Goal: Transaction & Acquisition: Purchase product/service

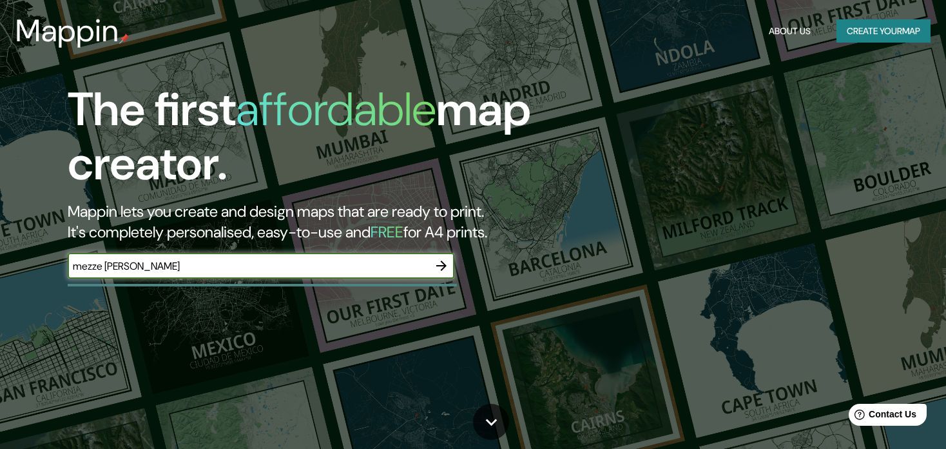
type input "mezze [PERSON_NAME]"
click at [442, 264] on icon "button" at bounding box center [441, 265] width 15 height 15
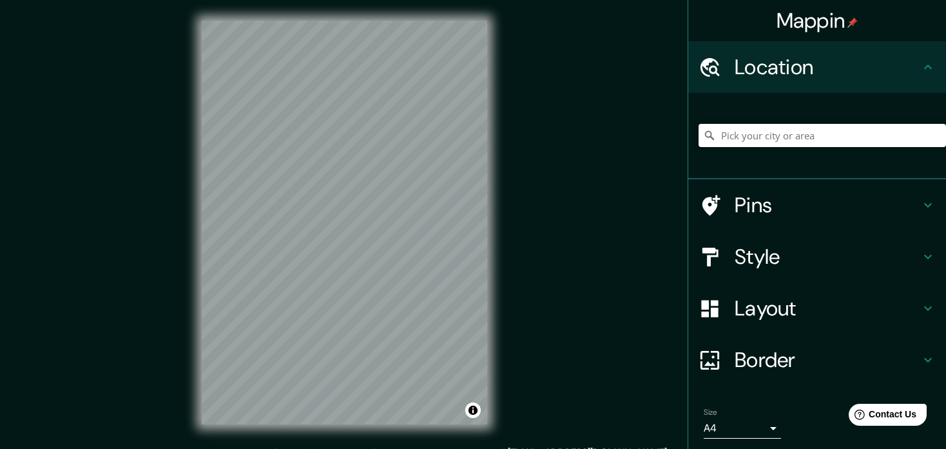
click at [724, 135] on input "Pick your city or area" at bounding box center [822, 135] width 247 height 23
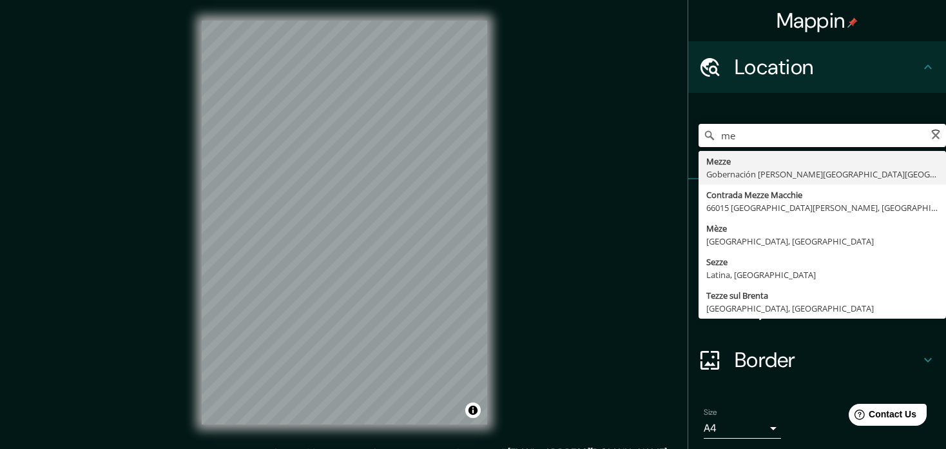
type input "m"
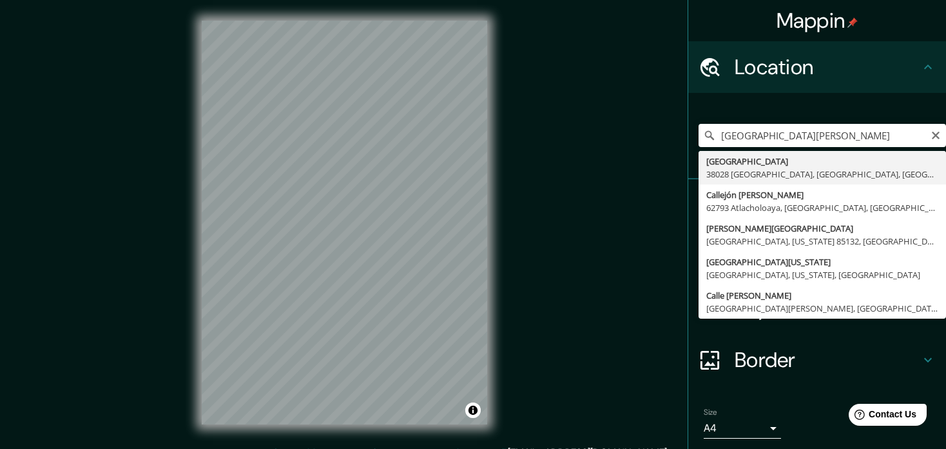
type input "[GEOGRAPHIC_DATA][PERSON_NAME], [GEOGRAPHIC_DATA]"
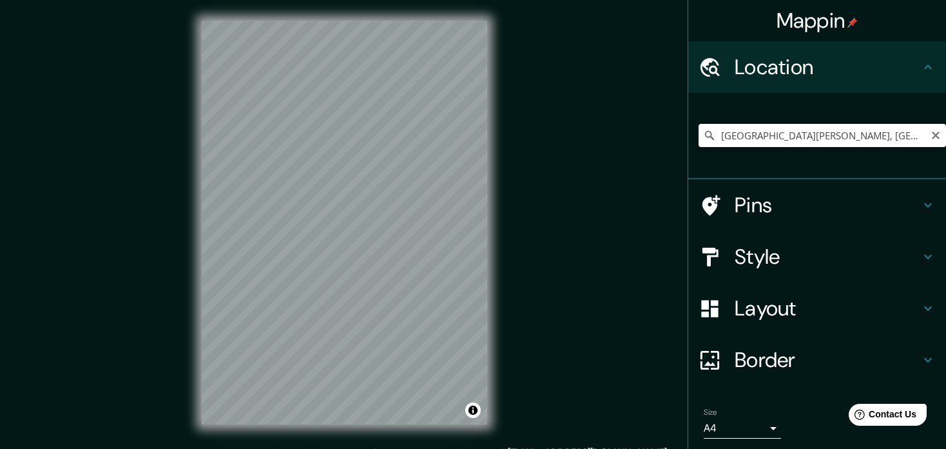
click at [919, 135] on input "[GEOGRAPHIC_DATA][PERSON_NAME], [GEOGRAPHIC_DATA]" at bounding box center [822, 135] width 247 height 23
drag, startPoint x: 919, startPoint y: 135, endPoint x: 713, endPoint y: 158, distance: 207.5
click at [713, 158] on div "[GEOGRAPHIC_DATA][PERSON_NAME], [GEOGRAPHIC_DATA]" at bounding box center [822, 135] width 247 height 64
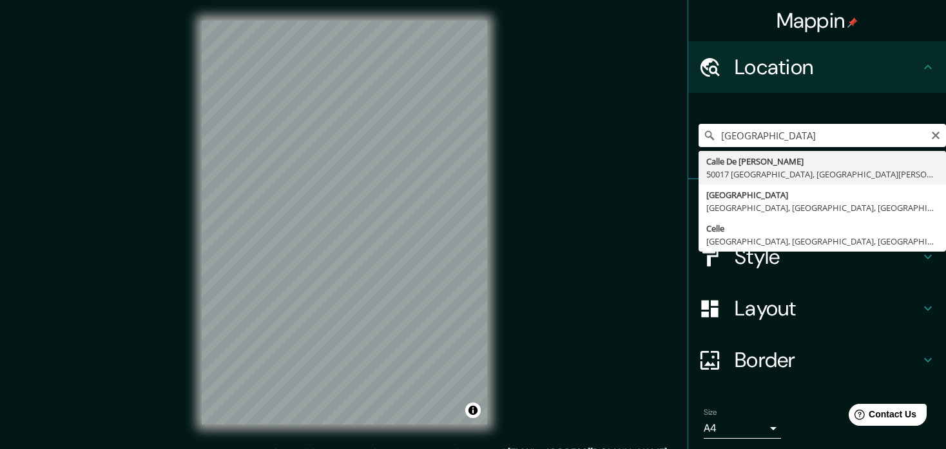
type input "[GEOGRAPHIC_DATA][PERSON_NAME]"
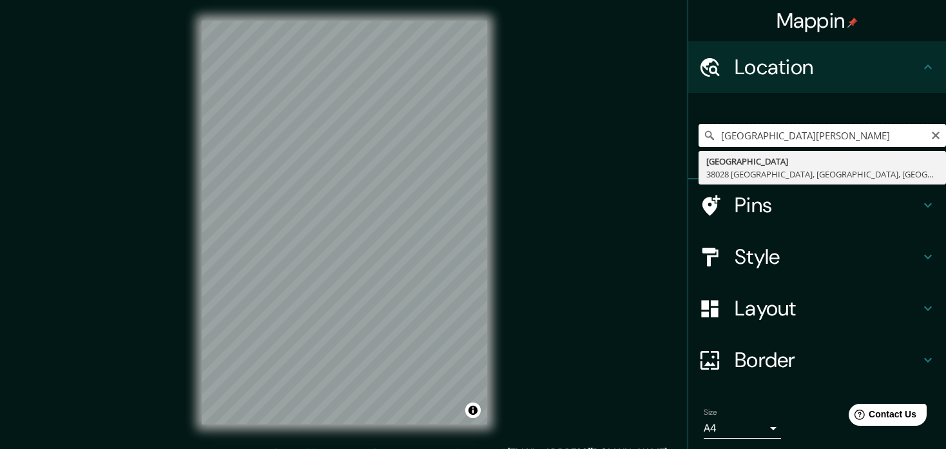
drag, startPoint x: 796, startPoint y: 137, endPoint x: 659, endPoint y: 159, distance: 138.4
click at [659, 159] on div "Mappin Location [GEOGRAPHIC_DATA] [GEOGRAPHIC_DATA][PERSON_NAME], [GEOGRAPHIC_D…" at bounding box center [473, 232] width 946 height 465
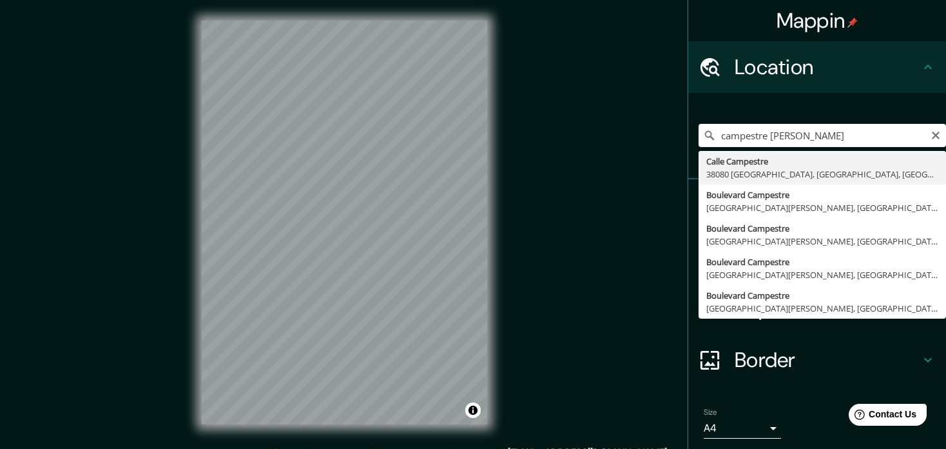
type input "[GEOGRAPHIC_DATA][PERSON_NAME], [GEOGRAPHIC_DATA], [GEOGRAPHIC_DATA]"
